Goal: Information Seeking & Learning: Learn about a topic

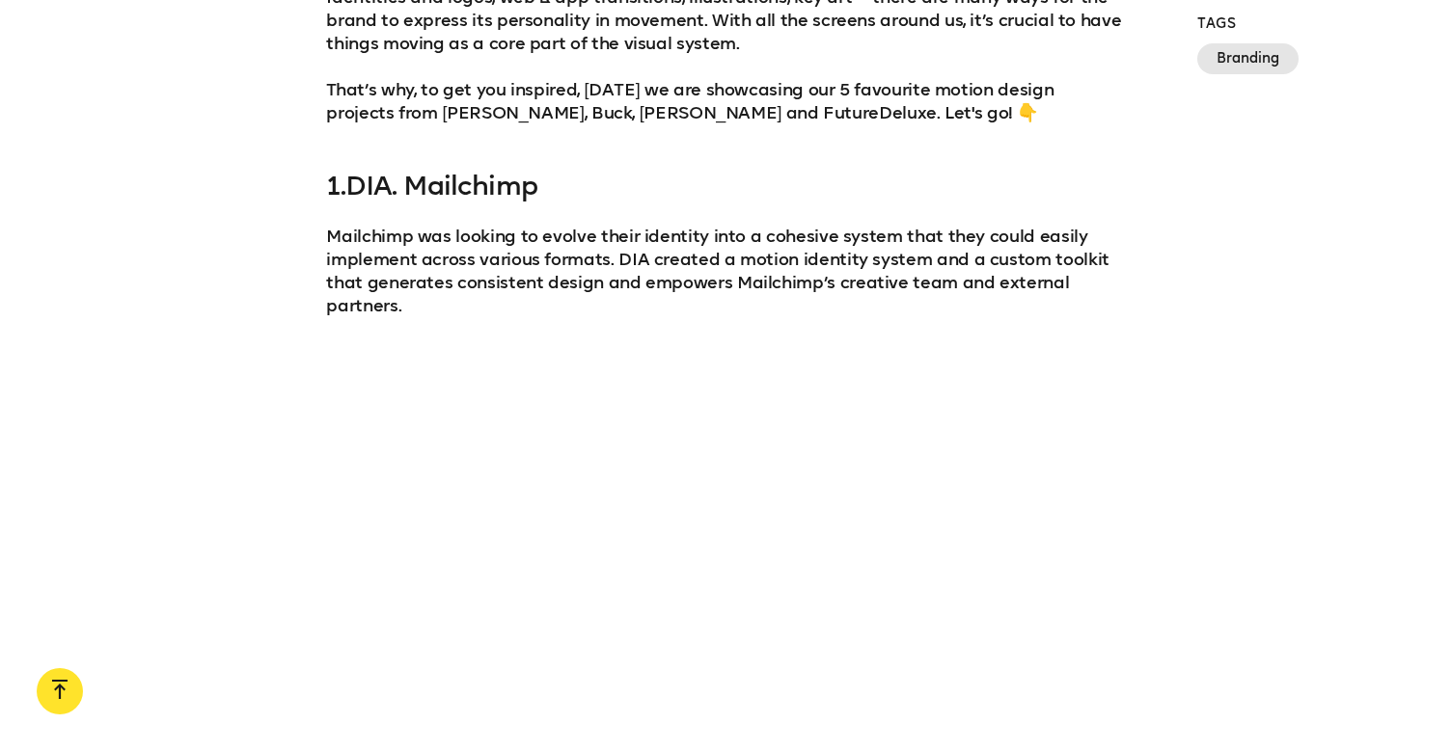
click at [438, 188] on link "DIA. Mailchimp" at bounding box center [441, 186] width 192 height 32
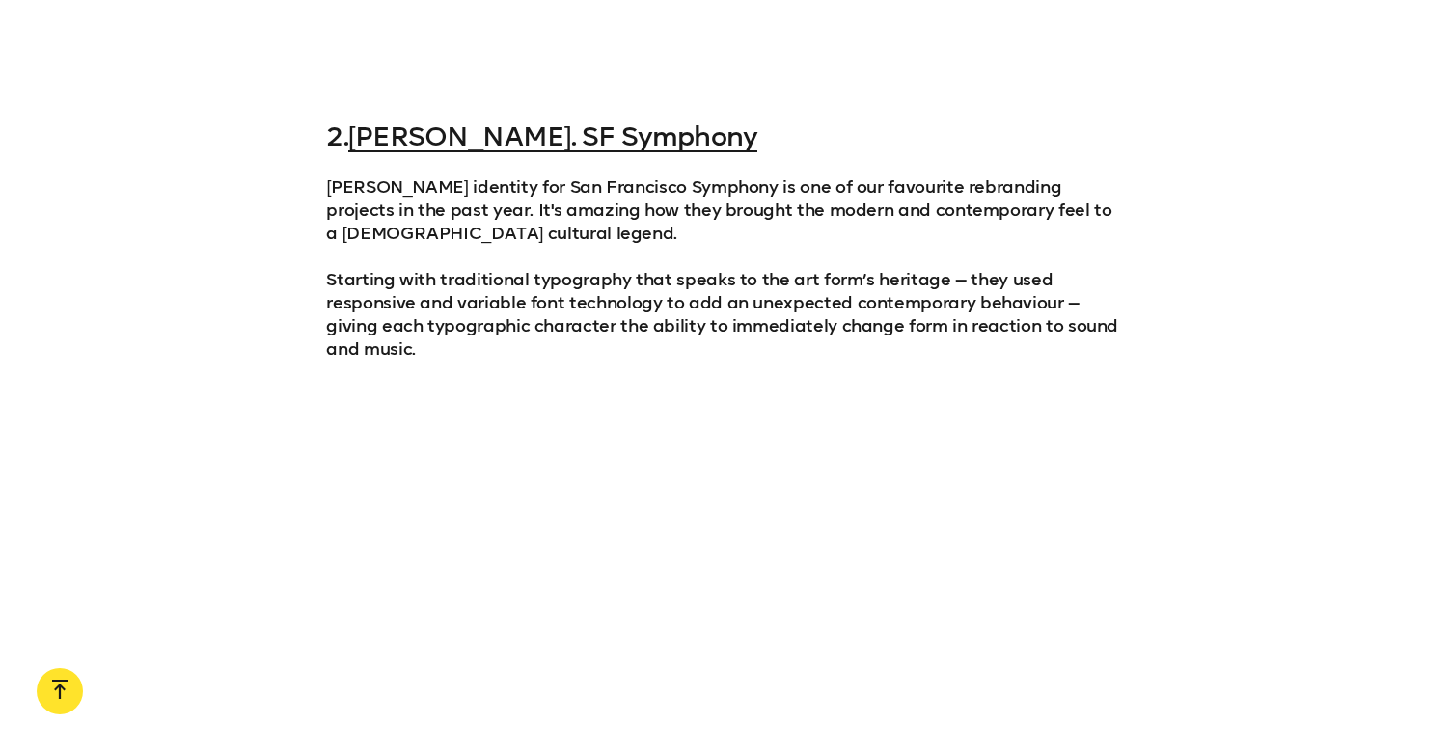
scroll to position [2157, 0]
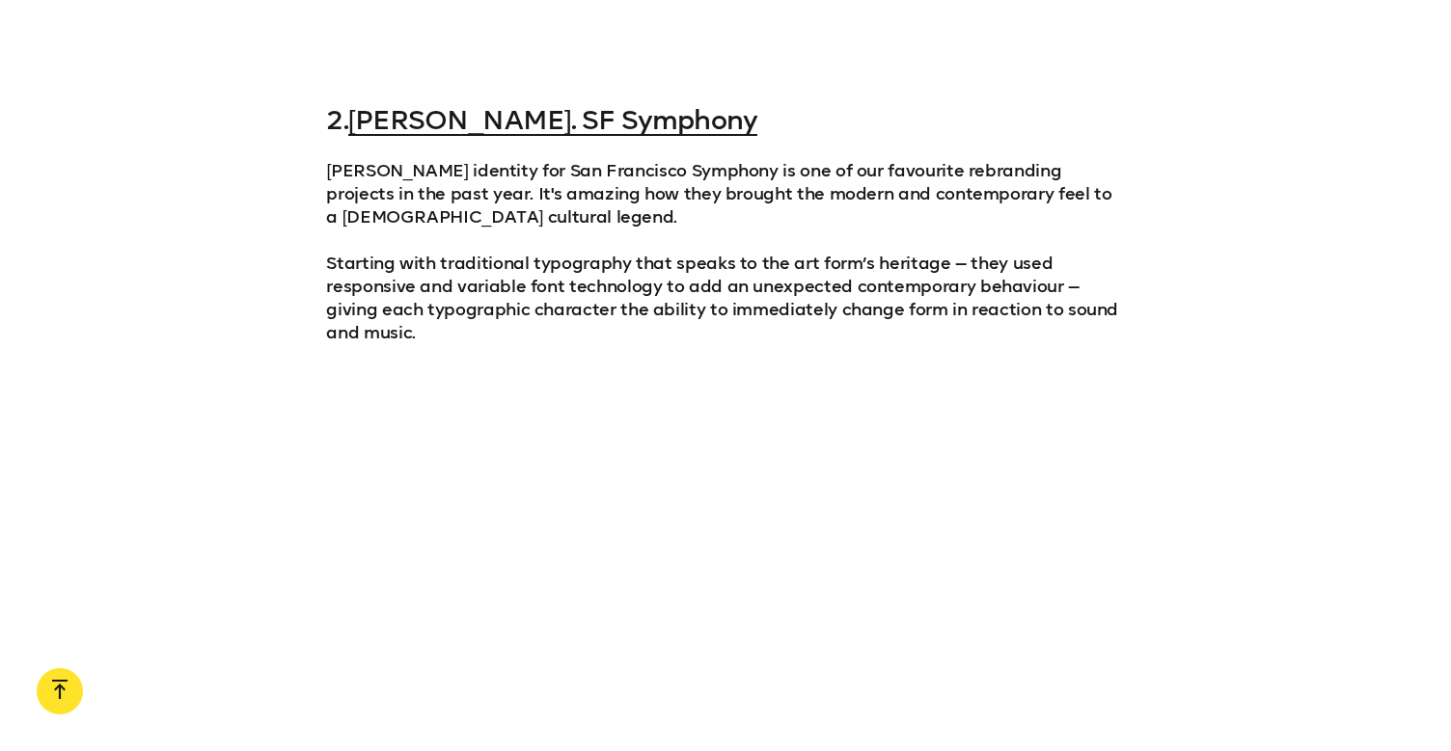
click at [509, 139] on div "2. [PERSON_NAME]. SF Symphony [PERSON_NAME] identity for San Francisco Symphony…" at bounding box center [725, 224] width 798 height 239
click at [511, 122] on link "[PERSON_NAME]. SF Symphony" at bounding box center [552, 120] width 409 height 32
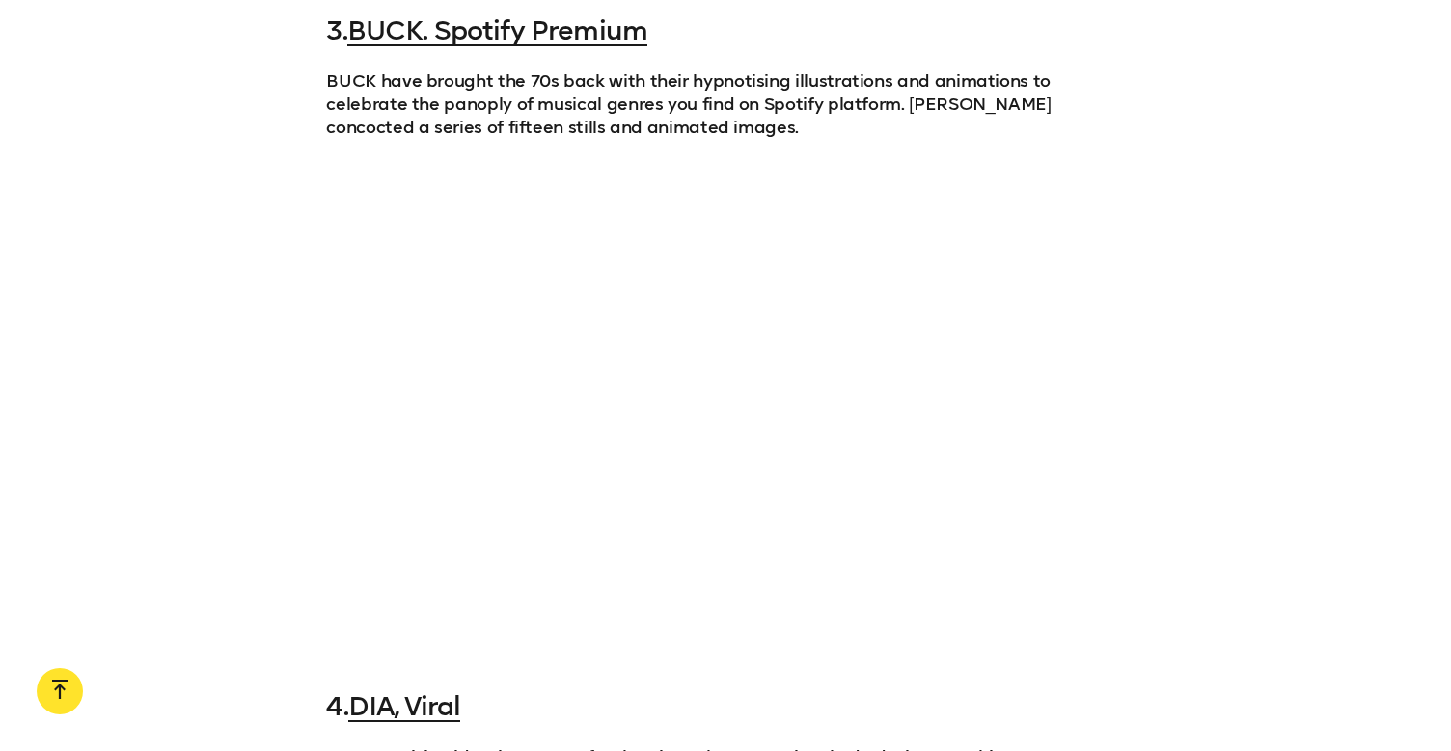
scroll to position [3049, 0]
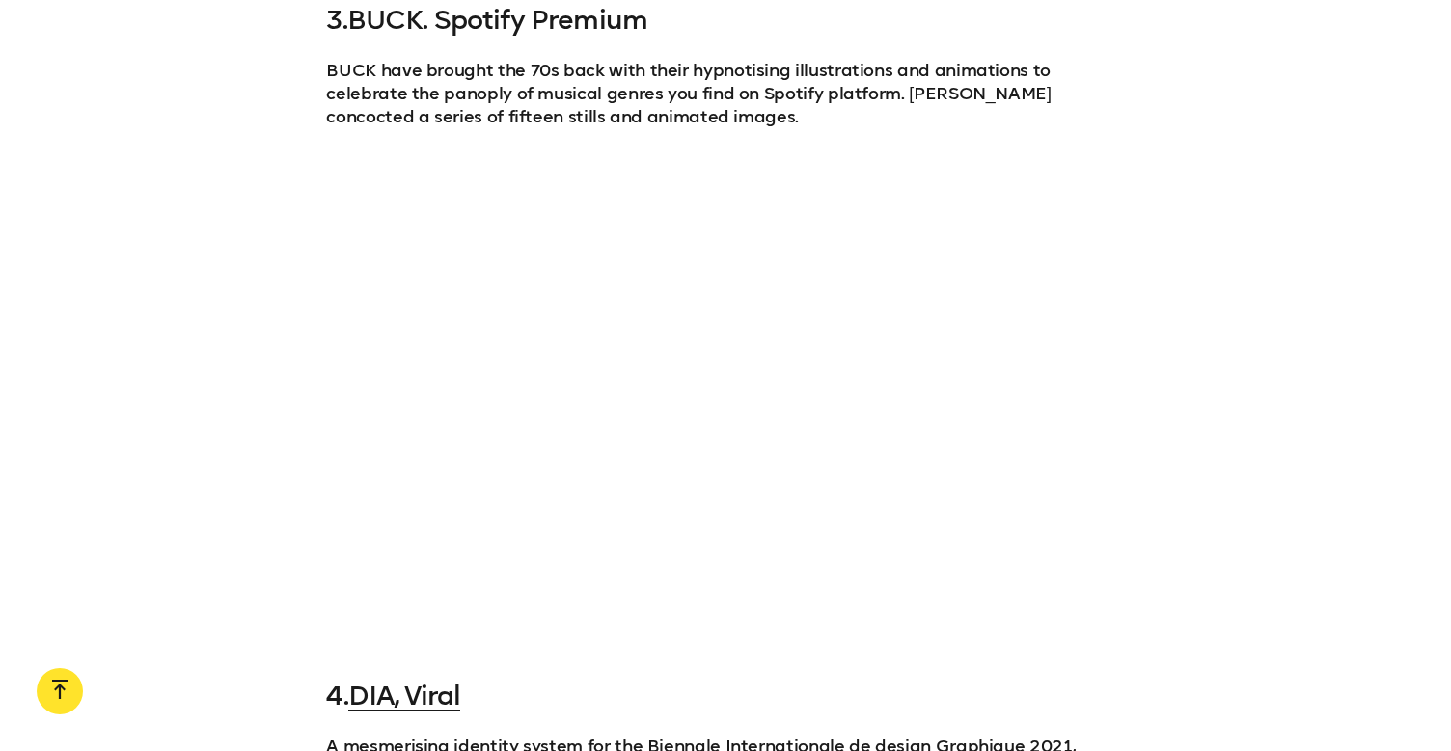
click at [585, 25] on link "BUCK. Spotify Premium" at bounding box center [497, 20] width 300 height 32
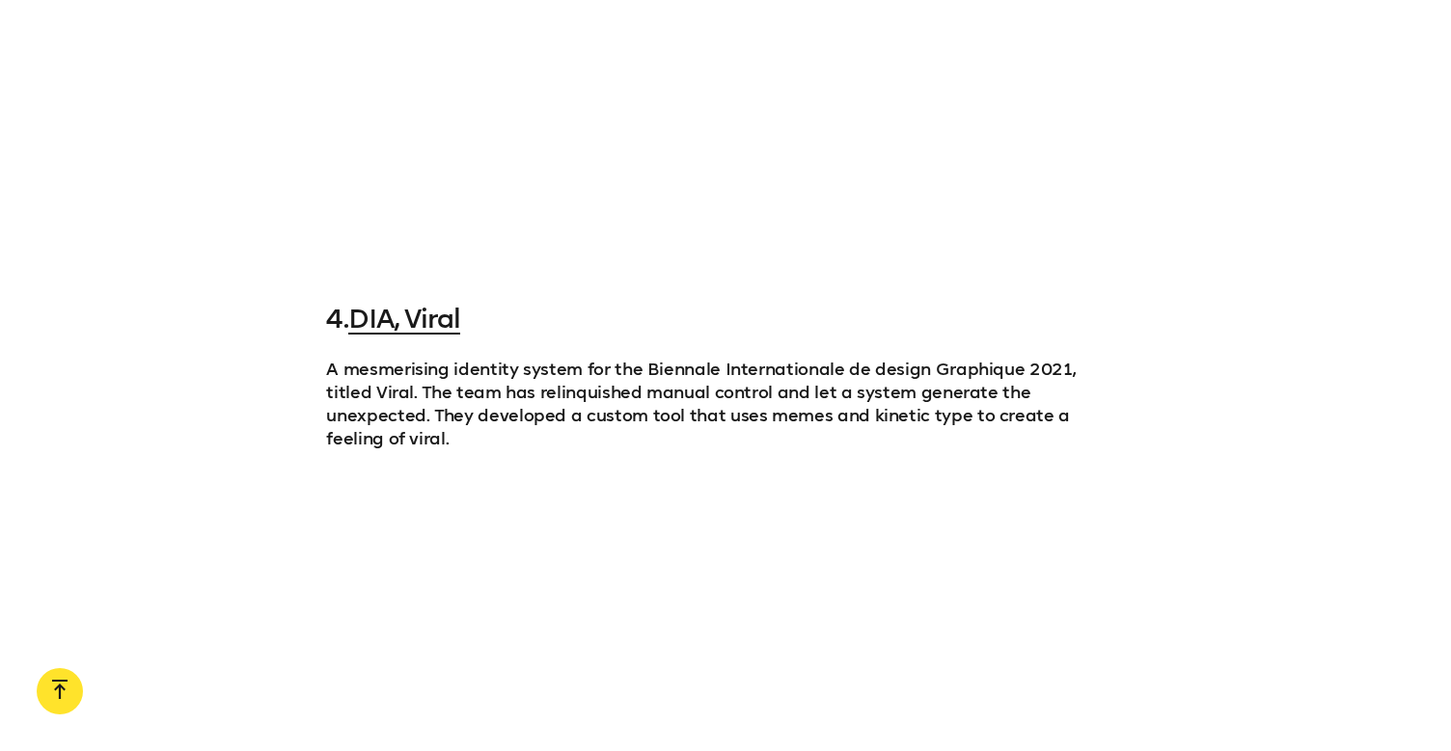
scroll to position [3438, 0]
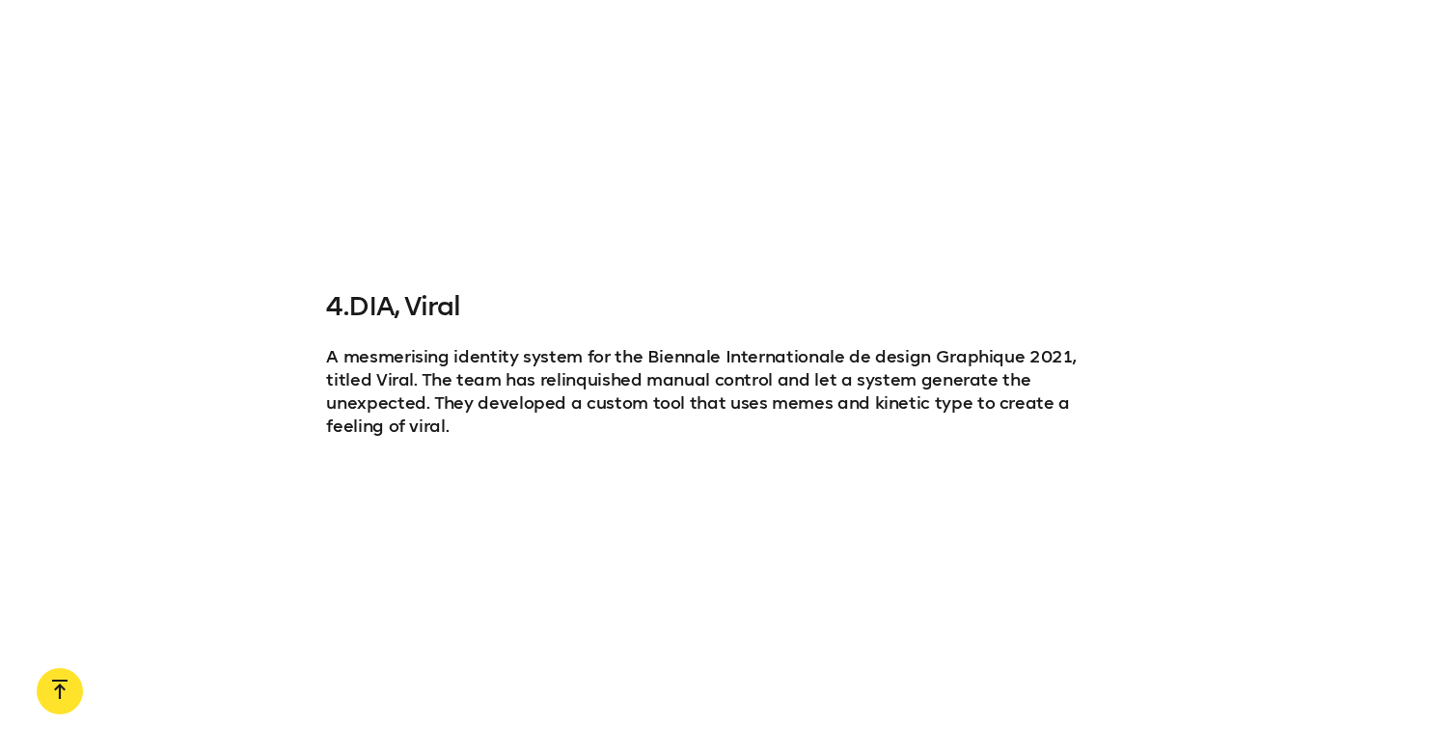
click at [434, 311] on link "DIA, Viral" at bounding box center [404, 306] width 113 height 32
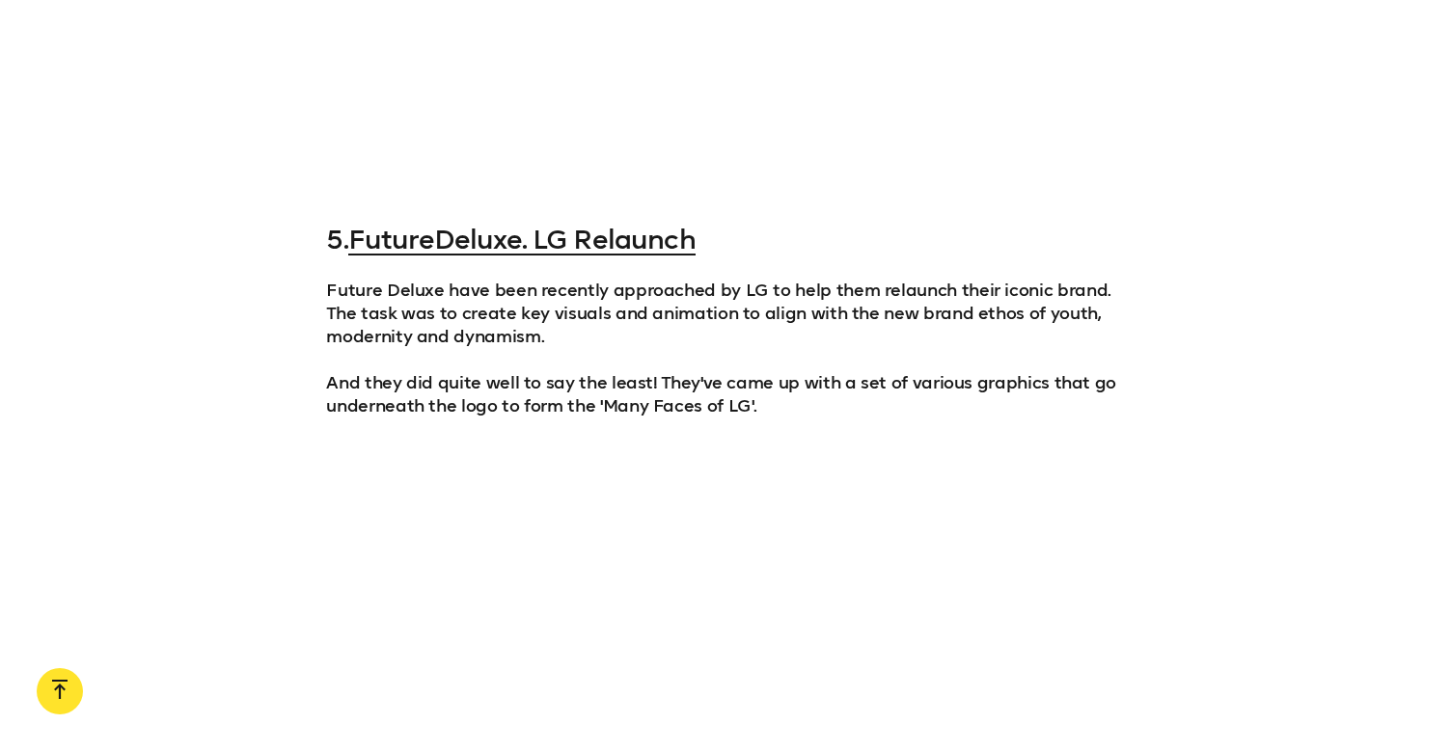
scroll to position [4225, 0]
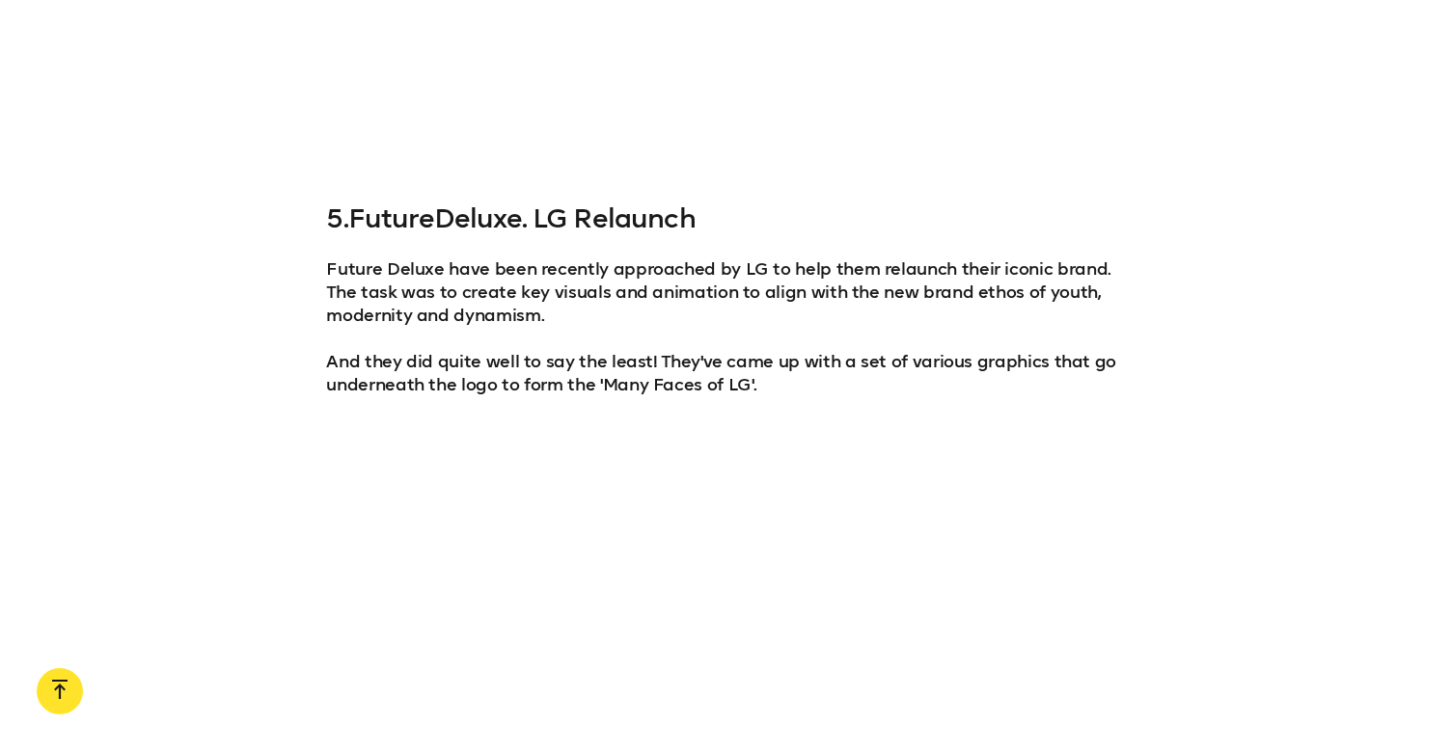
click at [632, 203] on link "FutureDeluxe. LG Relaunch" at bounding box center [521, 219] width 347 height 32
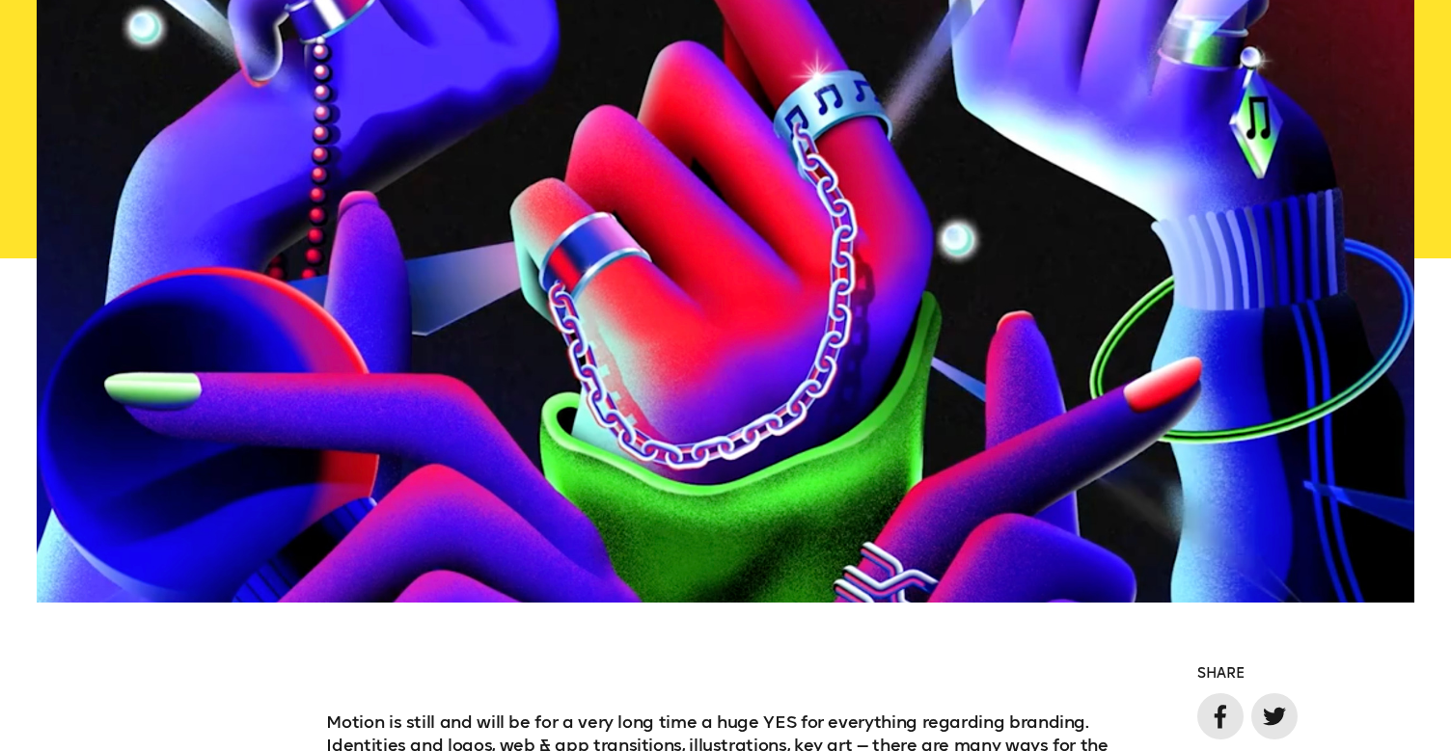
scroll to position [648, 0]
